Goal: Transaction & Acquisition: Download file/media

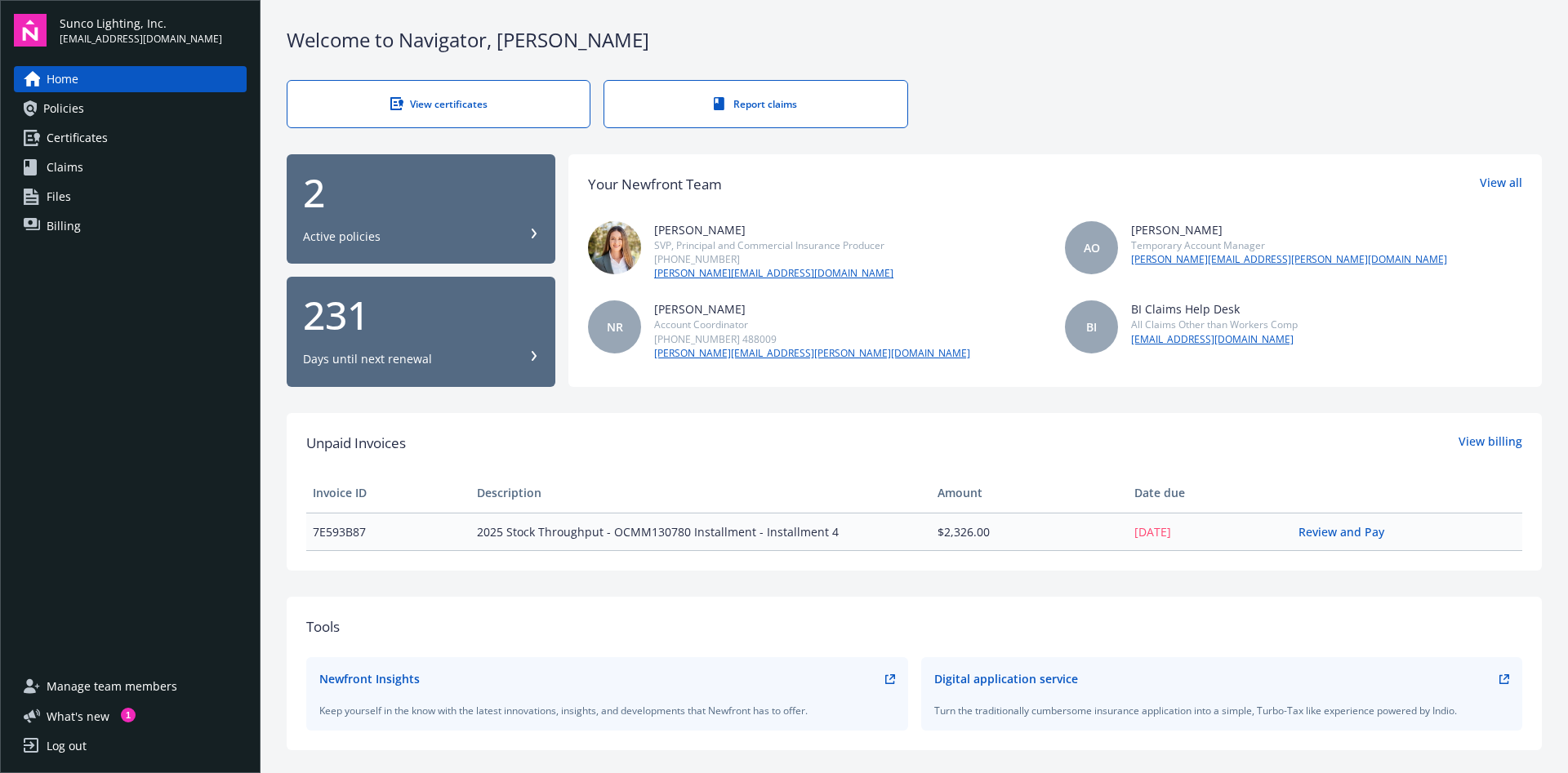
click at [86, 217] on link "Billing" at bounding box center [130, 226] width 233 height 26
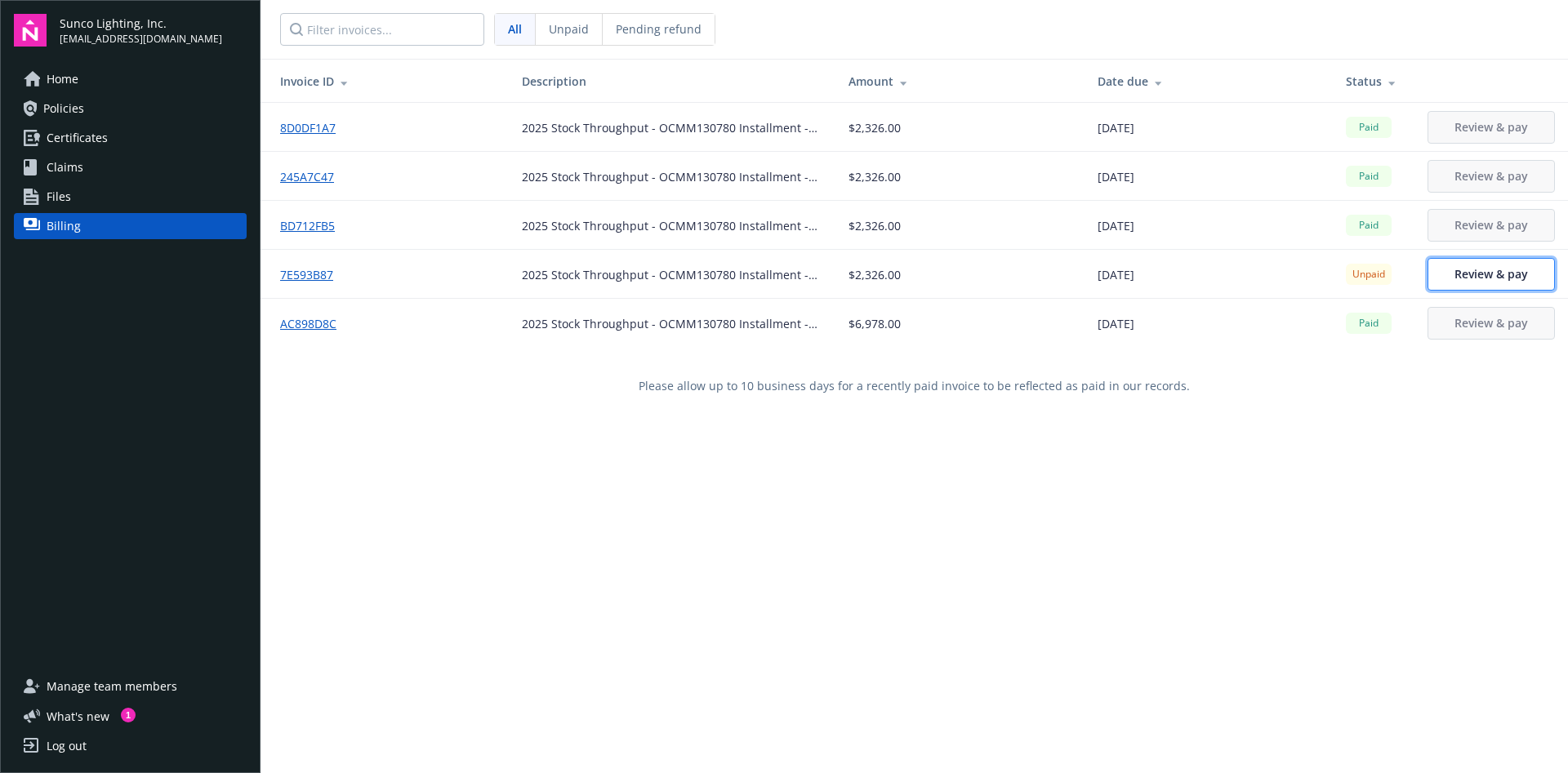
click at [1506, 273] on span "Review & pay" at bounding box center [1491, 273] width 73 height 15
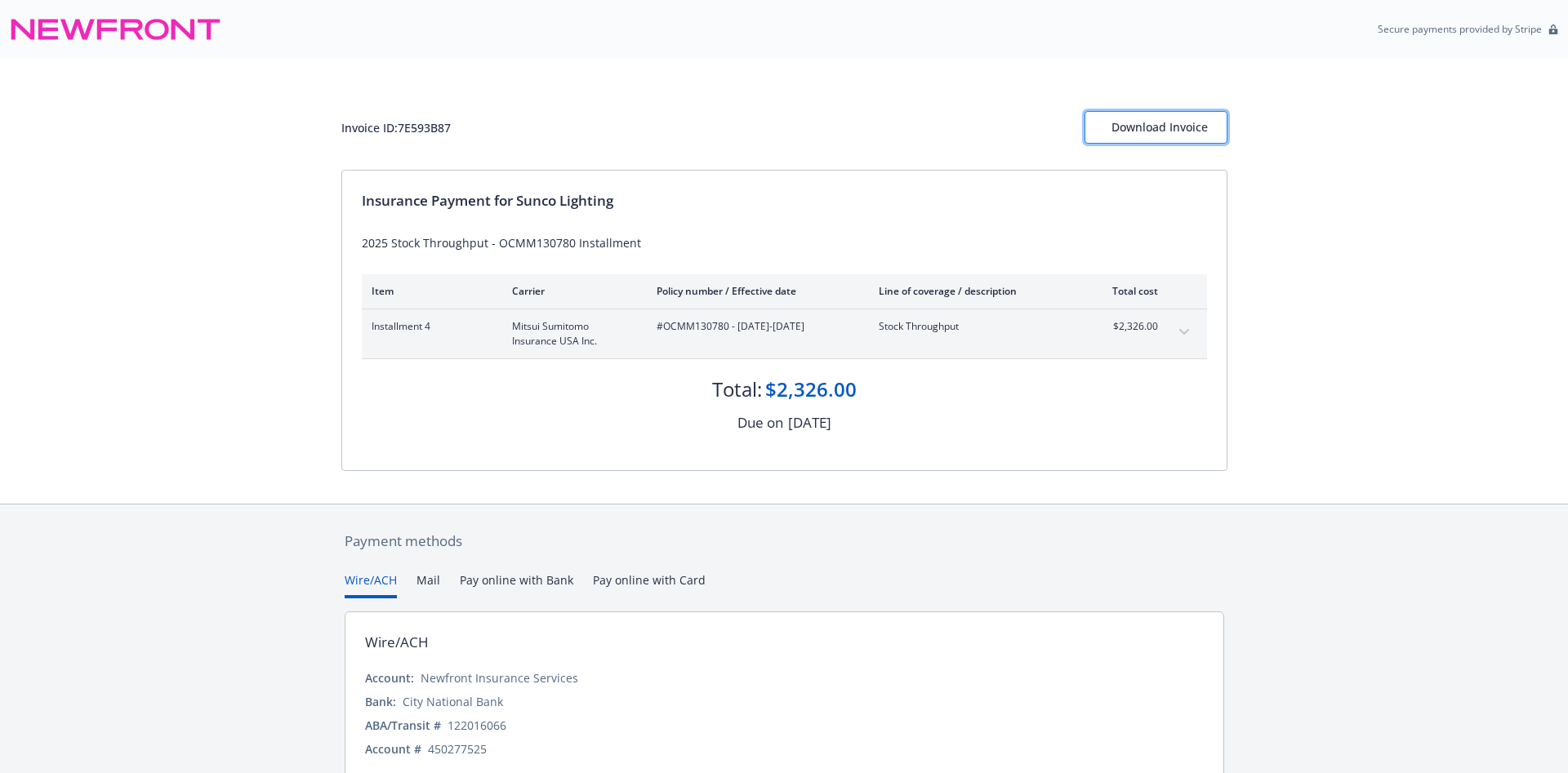
click at [1124, 131] on div "Download Invoice" at bounding box center [1155, 127] width 89 height 31
